Goal: Transaction & Acquisition: Subscribe to service/newsletter

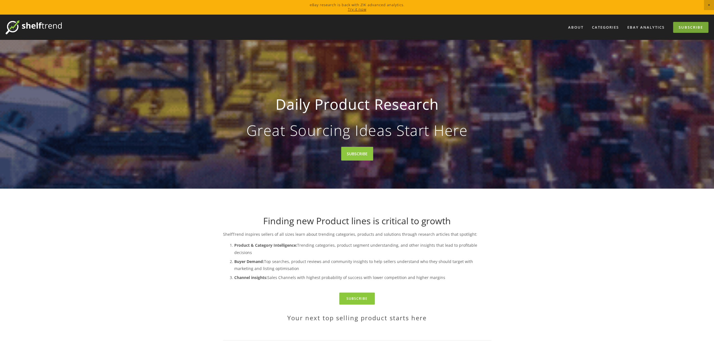
click at [685, 26] on link "Subscribe" at bounding box center [690, 27] width 35 height 11
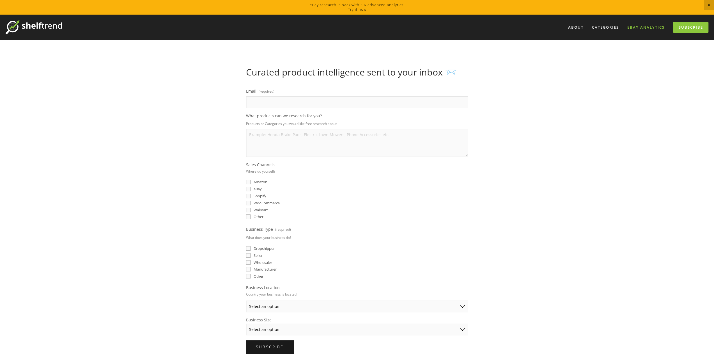
click at [648, 28] on link "eBay Analytics" at bounding box center [645, 27] width 45 height 9
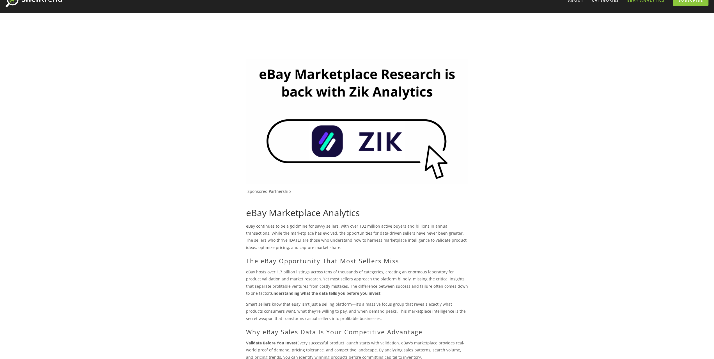
scroll to position [28, 0]
